Goal: Information Seeking & Learning: Check status

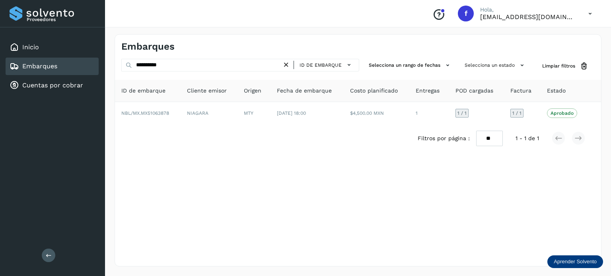
click at [16, 13] on div "Proveedores" at bounding box center [53, 13] width 86 height 14
click at [55, 14] on div "Proveedores" at bounding box center [53, 13] width 86 height 14
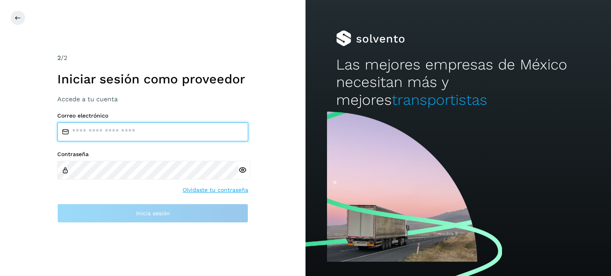
type input "**********"
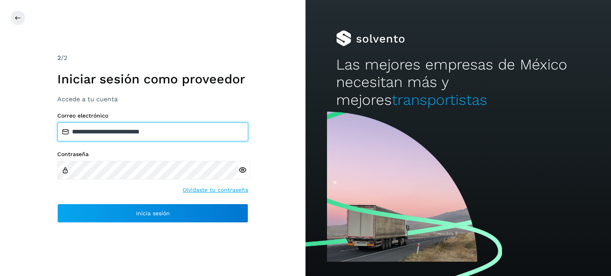
click at [196, 134] on input "**********" at bounding box center [152, 132] width 191 height 19
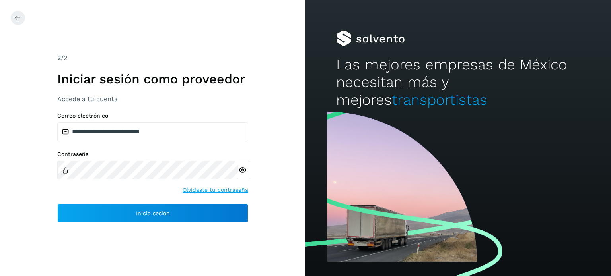
click at [241, 171] on icon at bounding box center [242, 170] width 8 height 8
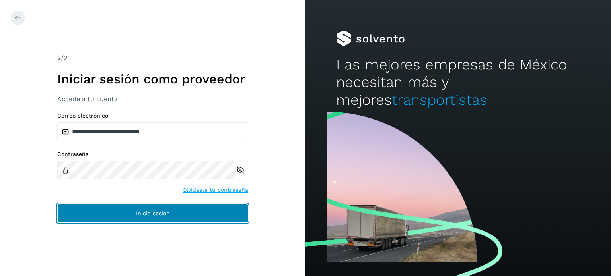
click at [161, 209] on button "Inicia sesión" at bounding box center [152, 213] width 191 height 19
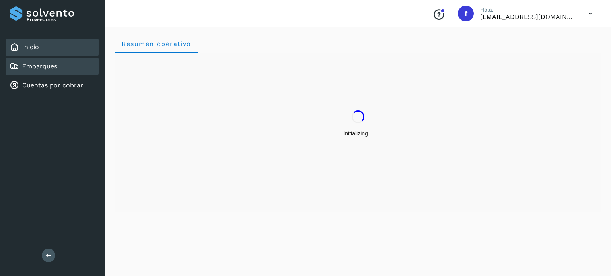
click at [62, 62] on div "Embarques" at bounding box center [52, 67] width 93 height 18
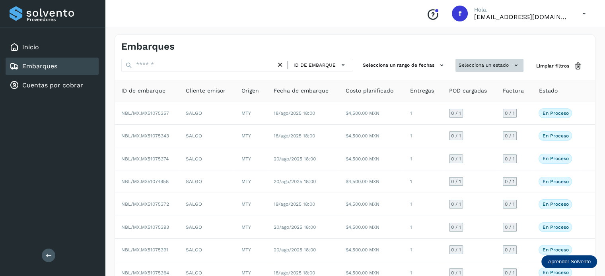
click at [478, 66] on button "Selecciona un estado" at bounding box center [489, 65] width 68 height 13
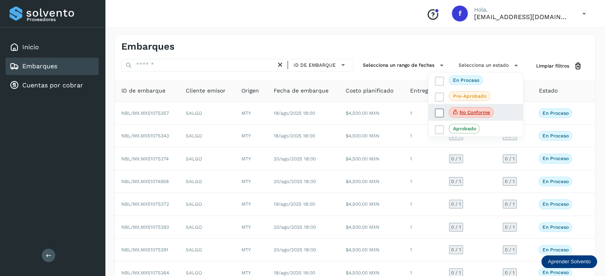
click at [442, 112] on icon at bounding box center [440, 113] width 8 height 8
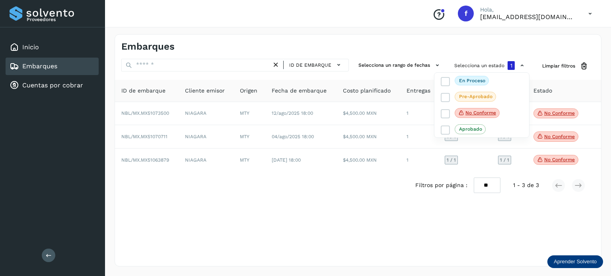
click at [534, 33] on div at bounding box center [305, 138] width 611 height 276
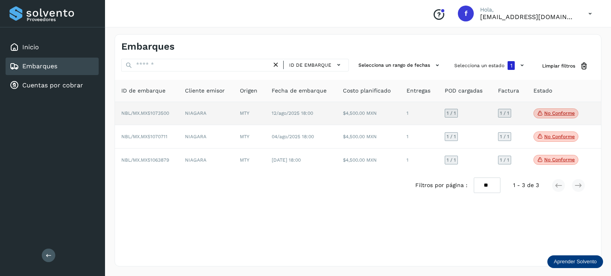
click at [554, 115] on p "No conforme" at bounding box center [559, 114] width 31 height 6
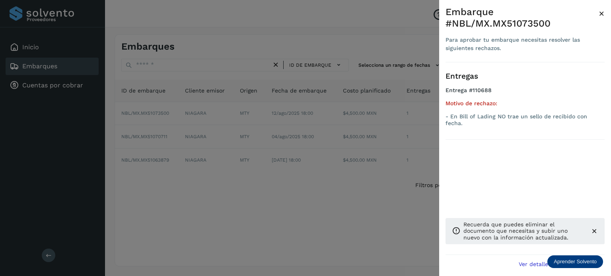
click at [365, 238] on div at bounding box center [305, 138] width 611 height 276
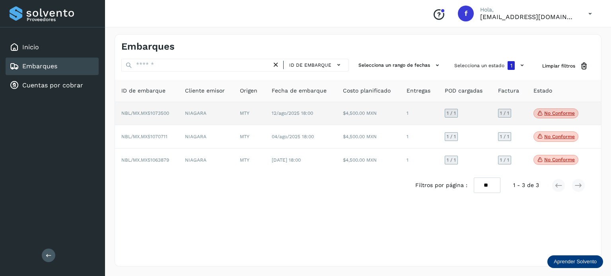
click at [556, 115] on p "No conforme" at bounding box center [559, 114] width 31 height 6
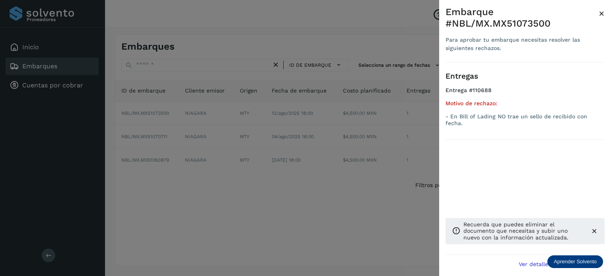
click at [527, 24] on div "Embarque #NBL/MX.MX51073500" at bounding box center [521, 17] width 153 height 23
copy div "MX51073500"
click at [433, 163] on div at bounding box center [305, 138] width 611 height 276
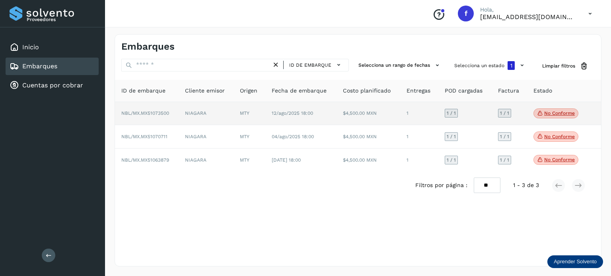
click at [558, 115] on p "No conforme" at bounding box center [559, 114] width 31 height 6
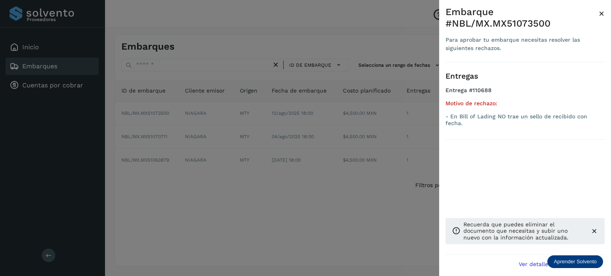
click at [352, 140] on div at bounding box center [305, 138] width 611 height 276
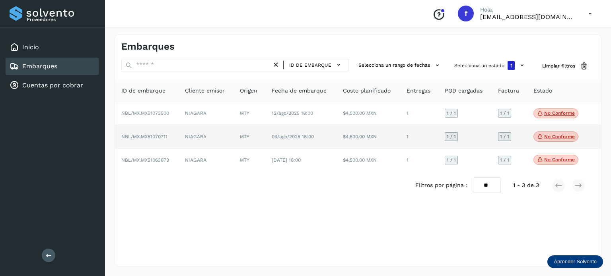
click at [552, 136] on p "No conforme" at bounding box center [559, 137] width 31 height 6
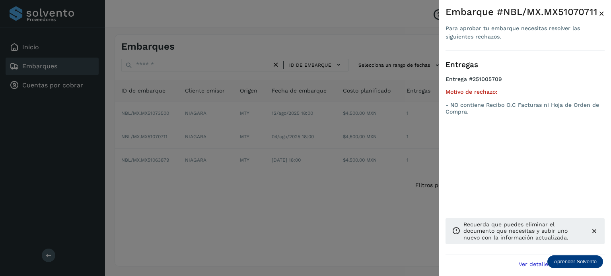
click at [331, 223] on div at bounding box center [305, 138] width 611 height 276
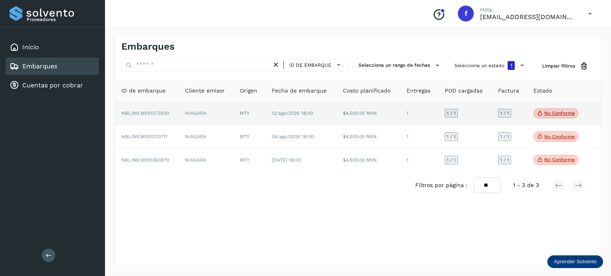
click at [555, 113] on p "No conforme" at bounding box center [559, 114] width 31 height 6
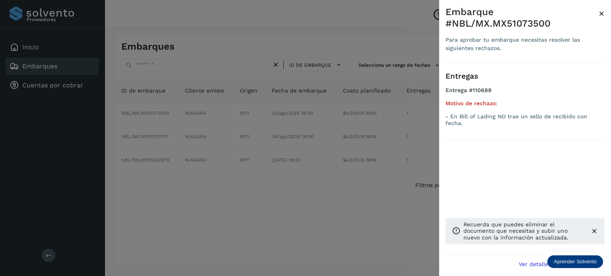
click at [381, 198] on div at bounding box center [305, 138] width 611 height 276
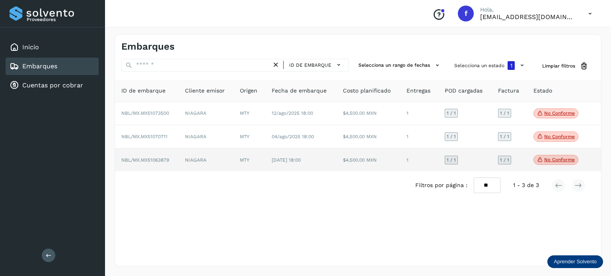
click at [552, 159] on p "No conforme" at bounding box center [559, 160] width 31 height 6
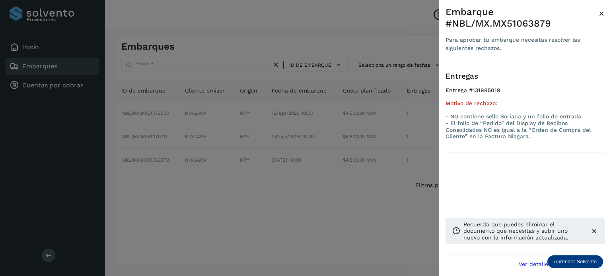
click at [534, 21] on div "Embarque #NBL/MX.MX51063879" at bounding box center [521, 17] width 153 height 23
copy div "MX51063879"
click at [387, 216] on div at bounding box center [305, 138] width 611 height 276
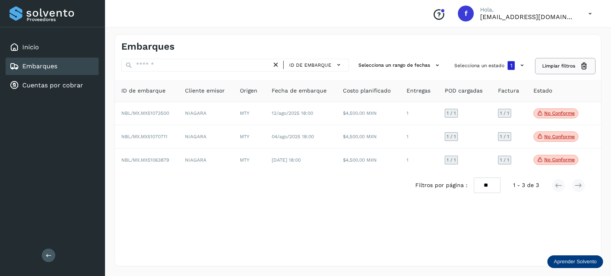
click at [550, 69] on span "Limpiar filtros" at bounding box center [558, 65] width 33 height 7
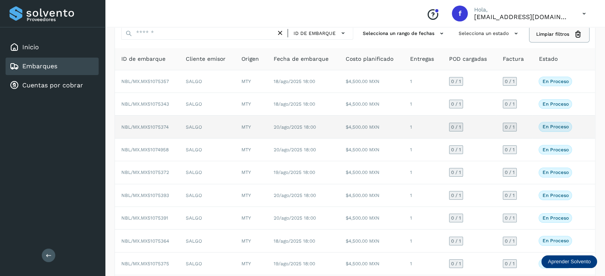
scroll to position [89, 0]
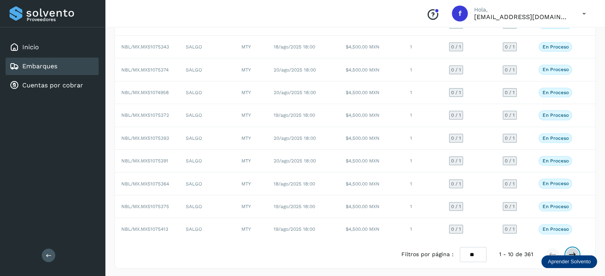
click at [572, 255] on icon at bounding box center [572, 255] width 8 height 8
click at [572, 254] on icon at bounding box center [572, 255] width 8 height 8
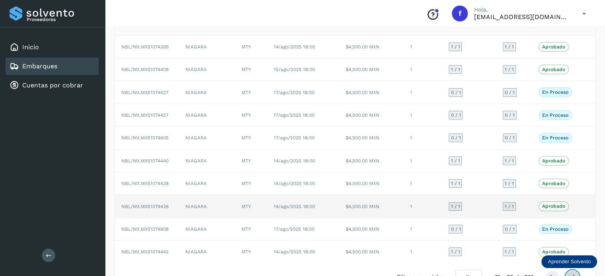
scroll to position [65, 0]
